Goal: Task Accomplishment & Management: Manage account settings

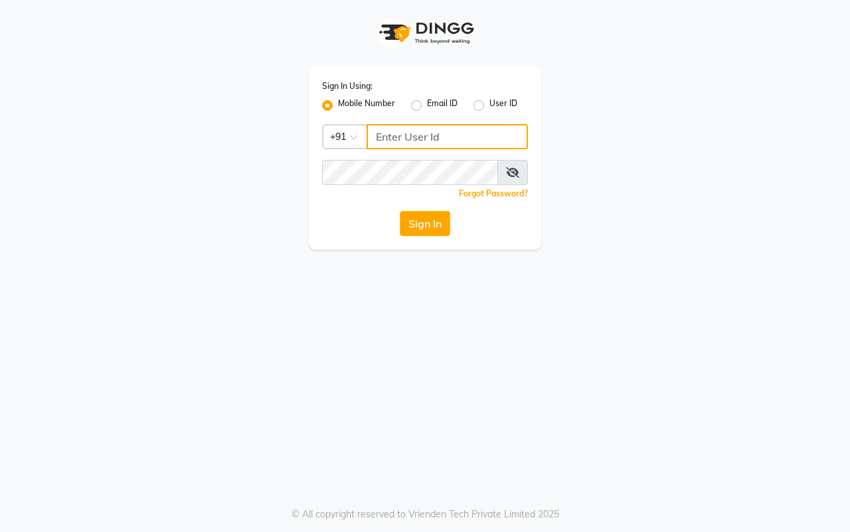
click at [399, 143] on input "Username" at bounding box center [446, 136] width 161 height 25
type input "9307399288"
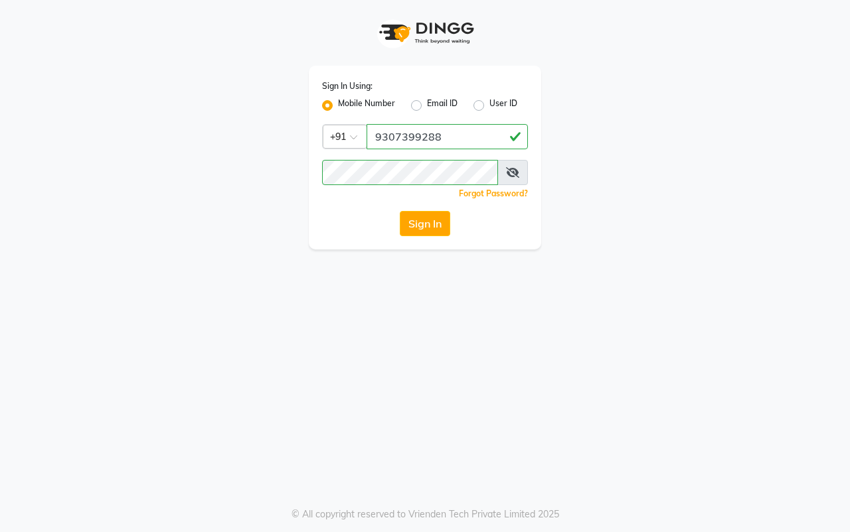
click at [520, 171] on span at bounding box center [512, 172] width 31 height 25
click at [515, 175] on icon at bounding box center [512, 172] width 13 height 11
click at [443, 224] on button "Sign In" at bounding box center [425, 223] width 50 height 25
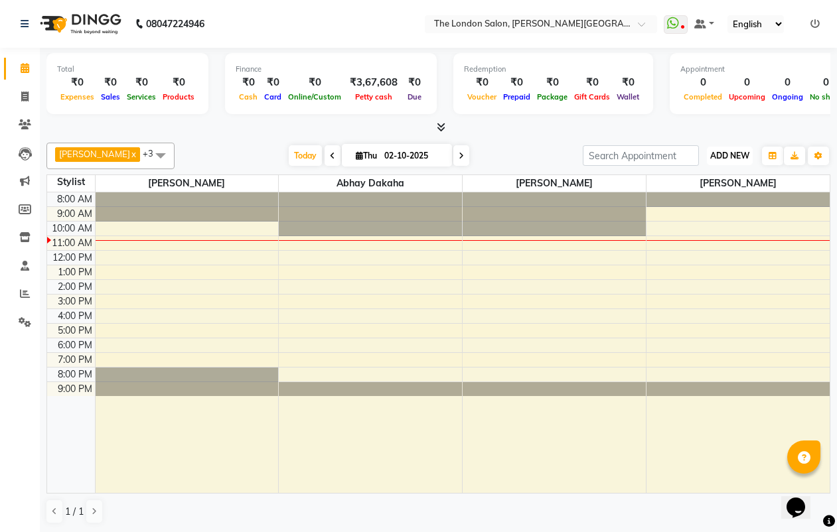
click at [744, 158] on span "ADD NEW" at bounding box center [729, 156] width 39 height 10
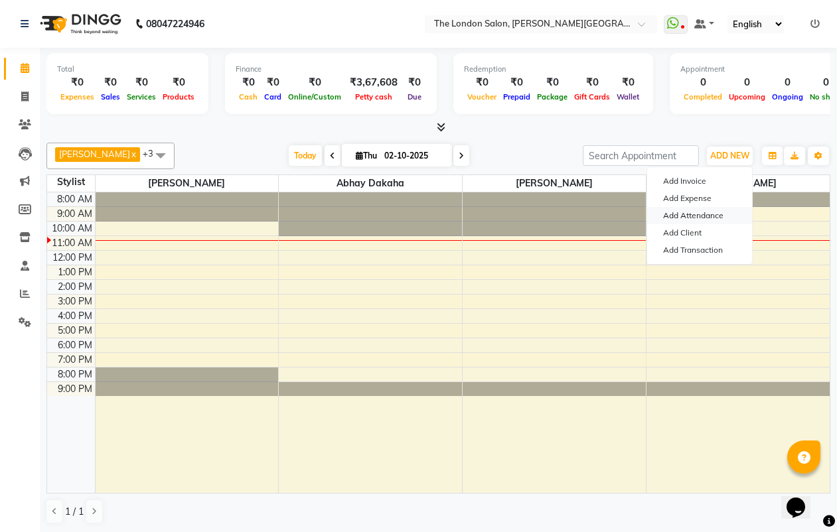
click at [696, 211] on link "Add Attendance" at bounding box center [699, 215] width 105 height 17
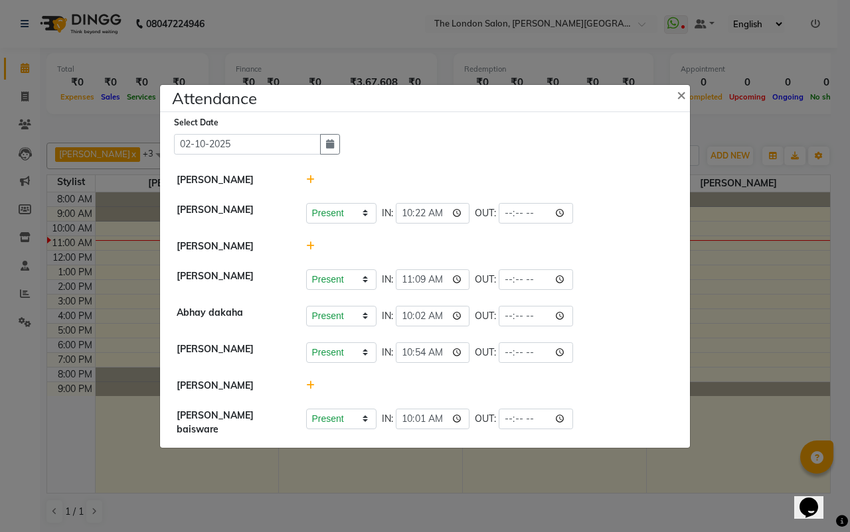
click at [308, 386] on icon at bounding box center [310, 385] width 9 height 9
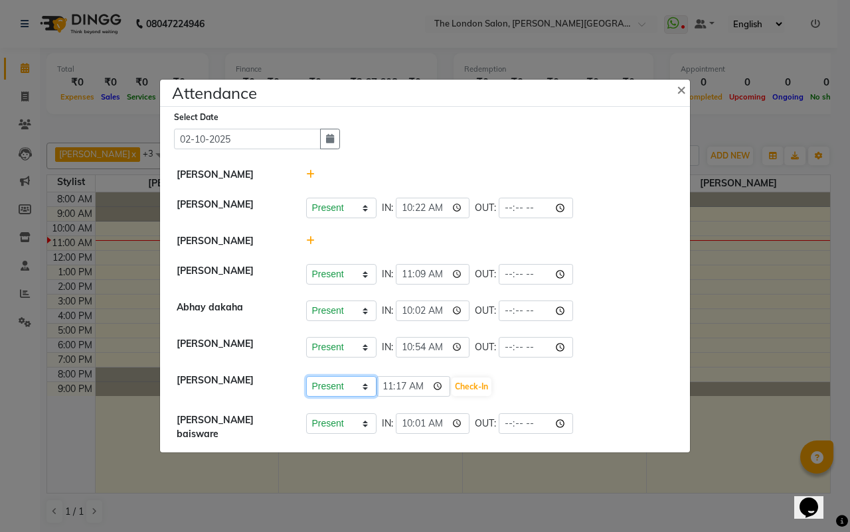
click at [352, 389] on select "Present Absent Late Half Day Weekly Off" at bounding box center [341, 386] width 70 height 21
select select "W"
click at [306, 380] on select "Present Absent Late Half Day Weekly Off" at bounding box center [341, 386] width 70 height 21
click at [307, 240] on icon at bounding box center [310, 240] width 9 height 9
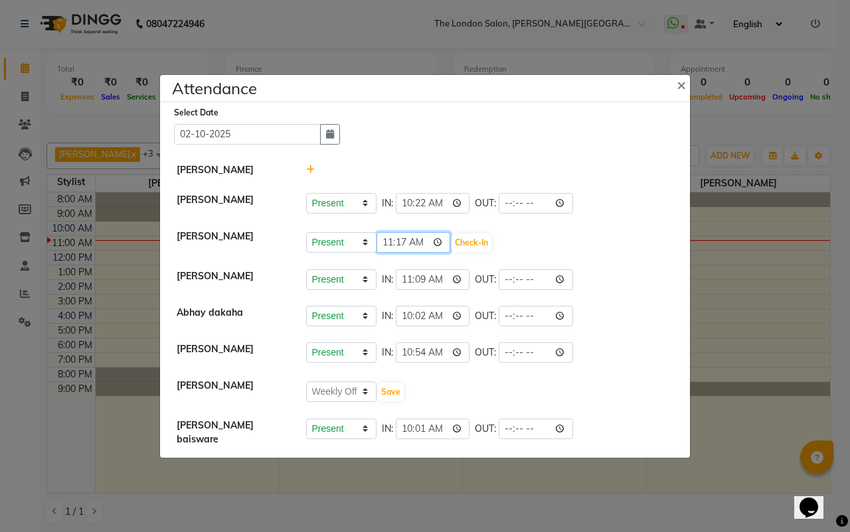
click at [409, 240] on input "11:17" at bounding box center [413, 242] width 74 height 21
type input "10:17"
type input "10:50"
click at [621, 248] on div "Present Absent Late Half Day Weekly Off 10:50 Check-In" at bounding box center [490, 242] width 368 height 21
click at [685, 93] on span "×" at bounding box center [681, 84] width 9 height 20
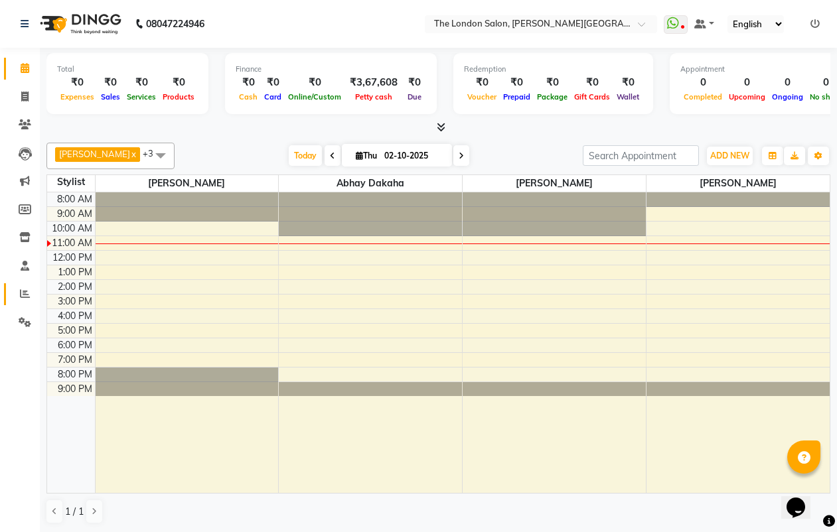
click at [25, 283] on li "Reports" at bounding box center [20, 294] width 40 height 29
click at [23, 285] on link "Reports" at bounding box center [20, 294] width 32 height 22
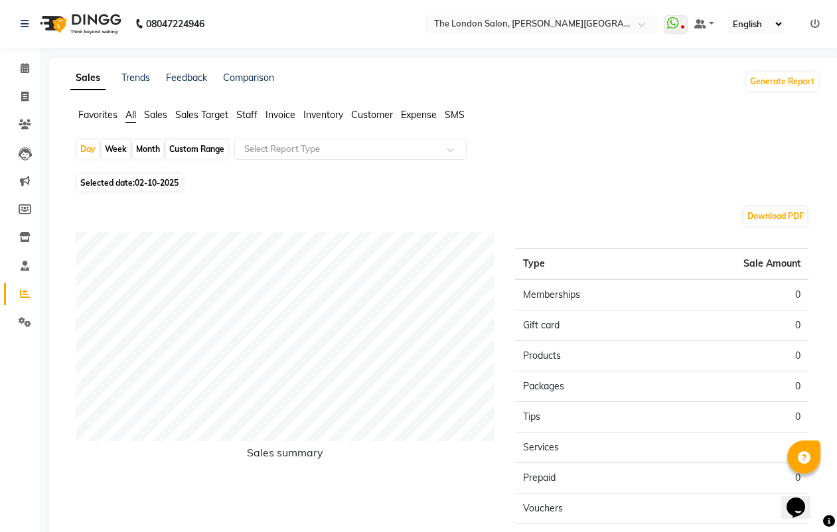
click at [156, 149] on div "Month" at bounding box center [148, 149] width 31 height 19
select select "10"
select select "2025"
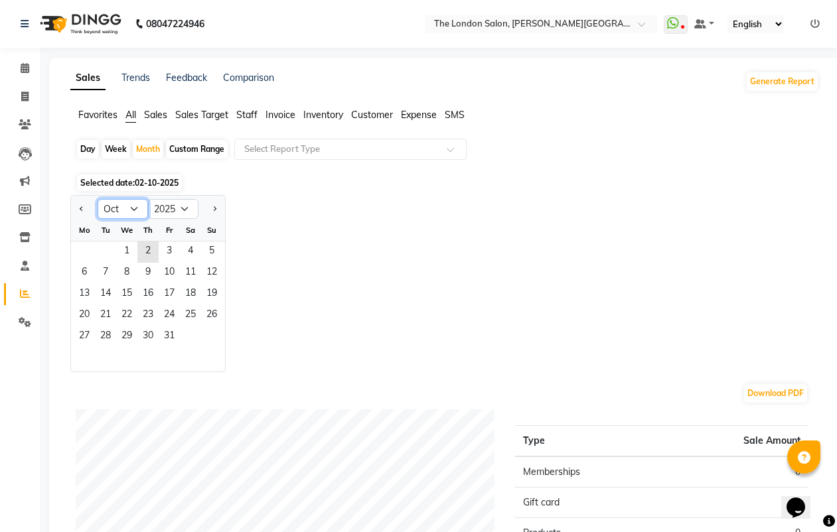
click at [116, 206] on select "Jan Feb Mar Apr May Jun [DATE] Aug Sep Oct Nov Dec" at bounding box center [123, 209] width 50 height 20
select select "9"
click at [98, 199] on select "Jan Feb Mar Apr May Jun [DATE] Aug Sep Oct Nov Dec" at bounding box center [123, 209] width 50 height 20
click at [79, 252] on span "1" at bounding box center [84, 252] width 21 height 21
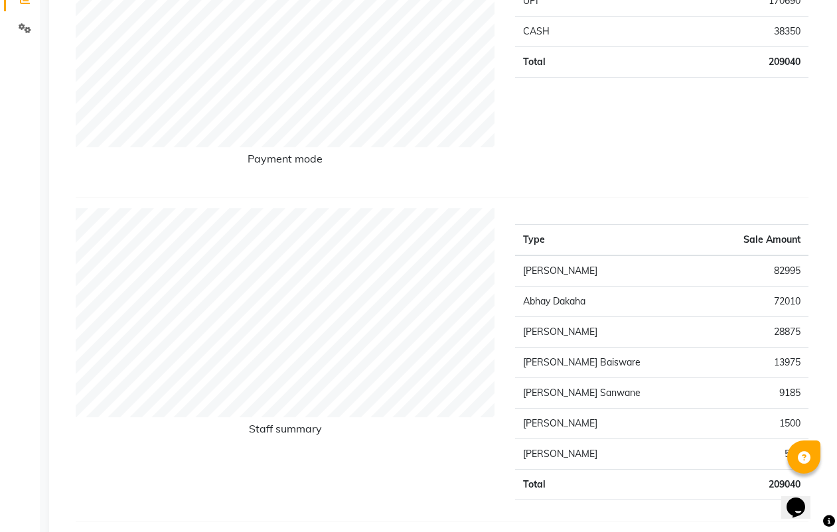
scroll to position [332, 0]
